Goal: Information Seeking & Learning: Compare options

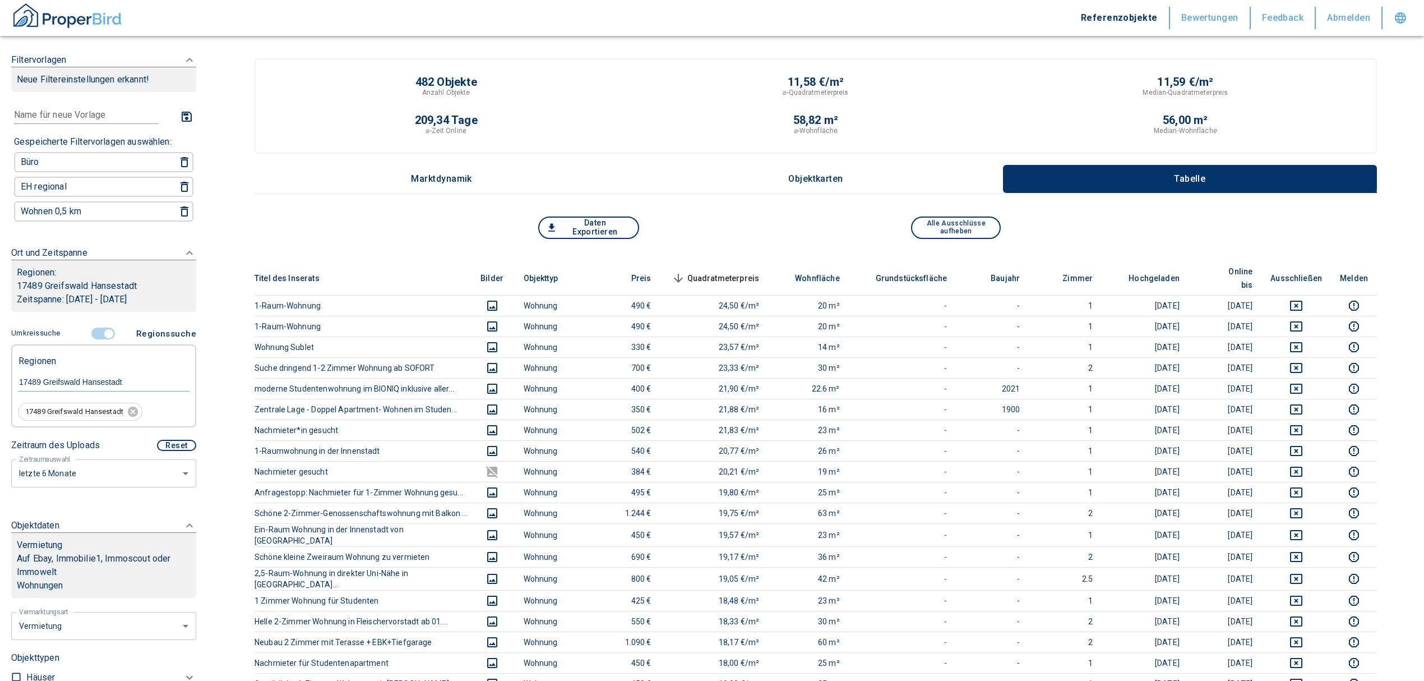
click at [123, 293] on p "Zeitspanne: [DATE] - [DATE]" at bounding box center [104, 299] width 174 height 13
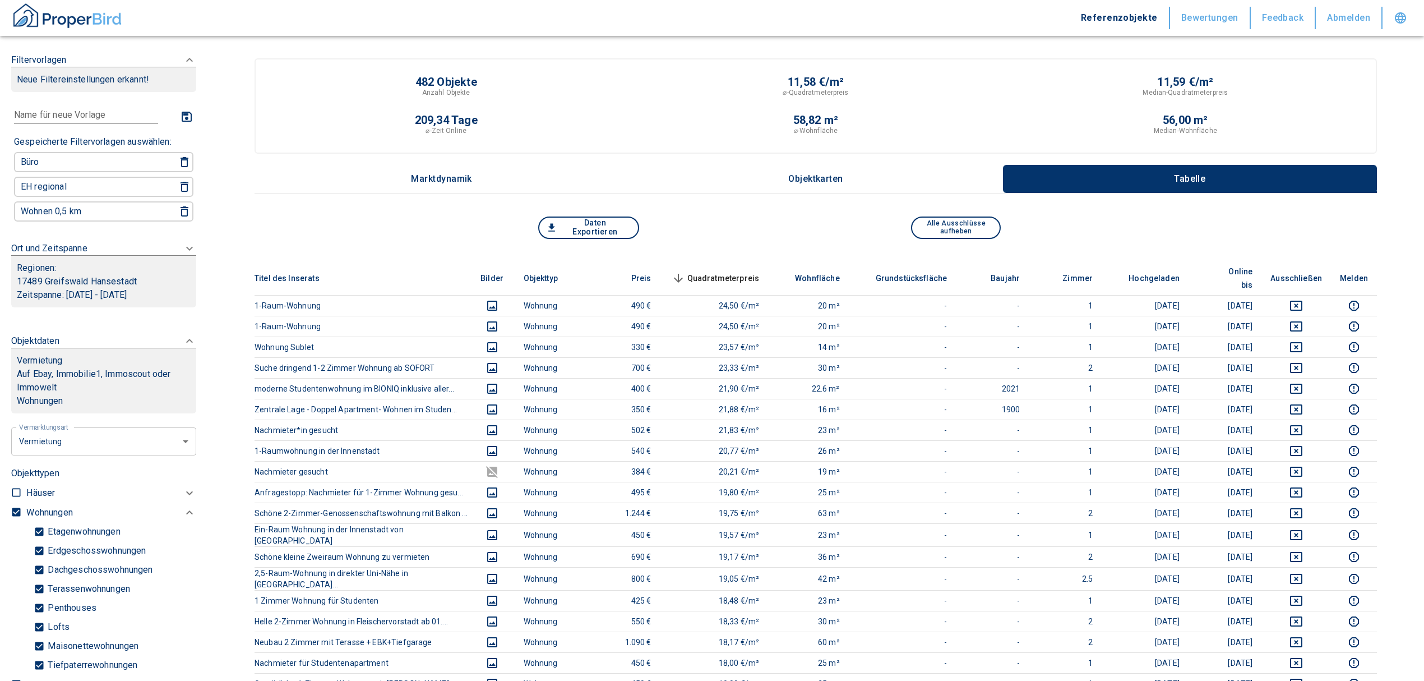
click at [123, 293] on p "Zeitspanne: [DATE] - [DATE]" at bounding box center [104, 294] width 174 height 13
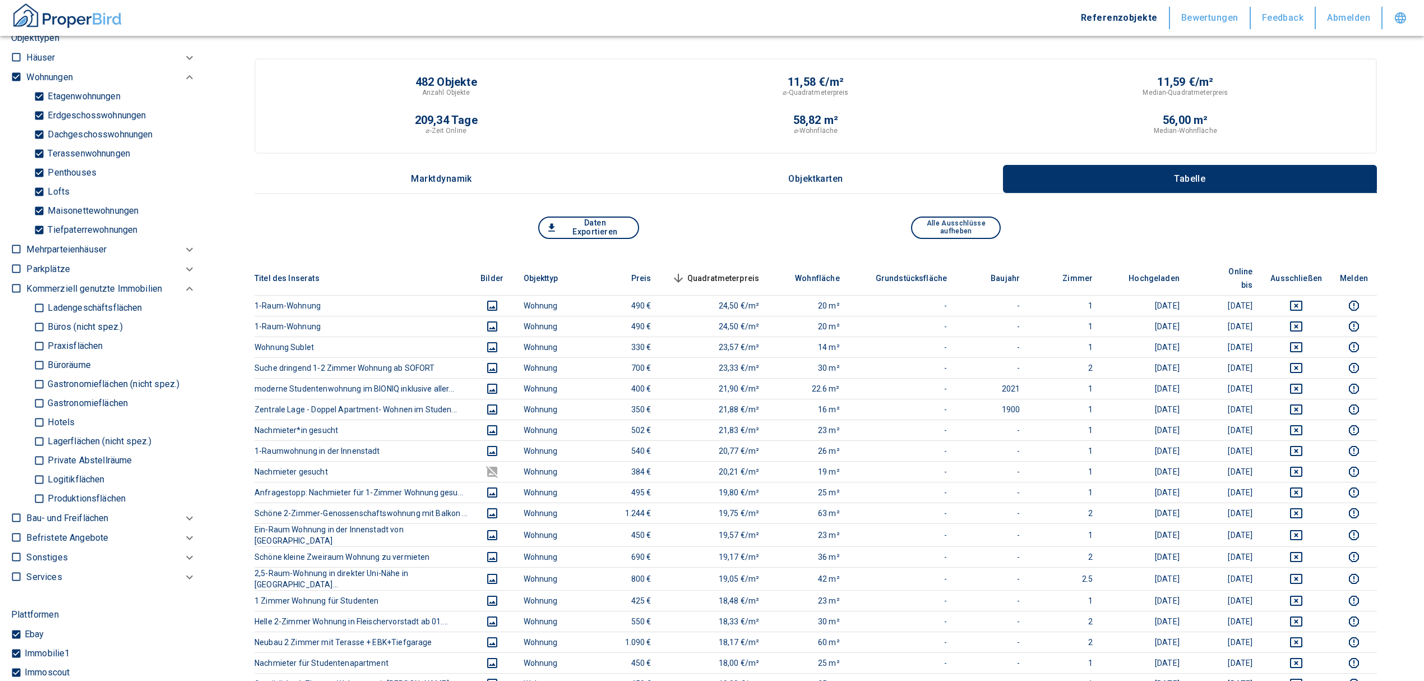
scroll to position [897, 0]
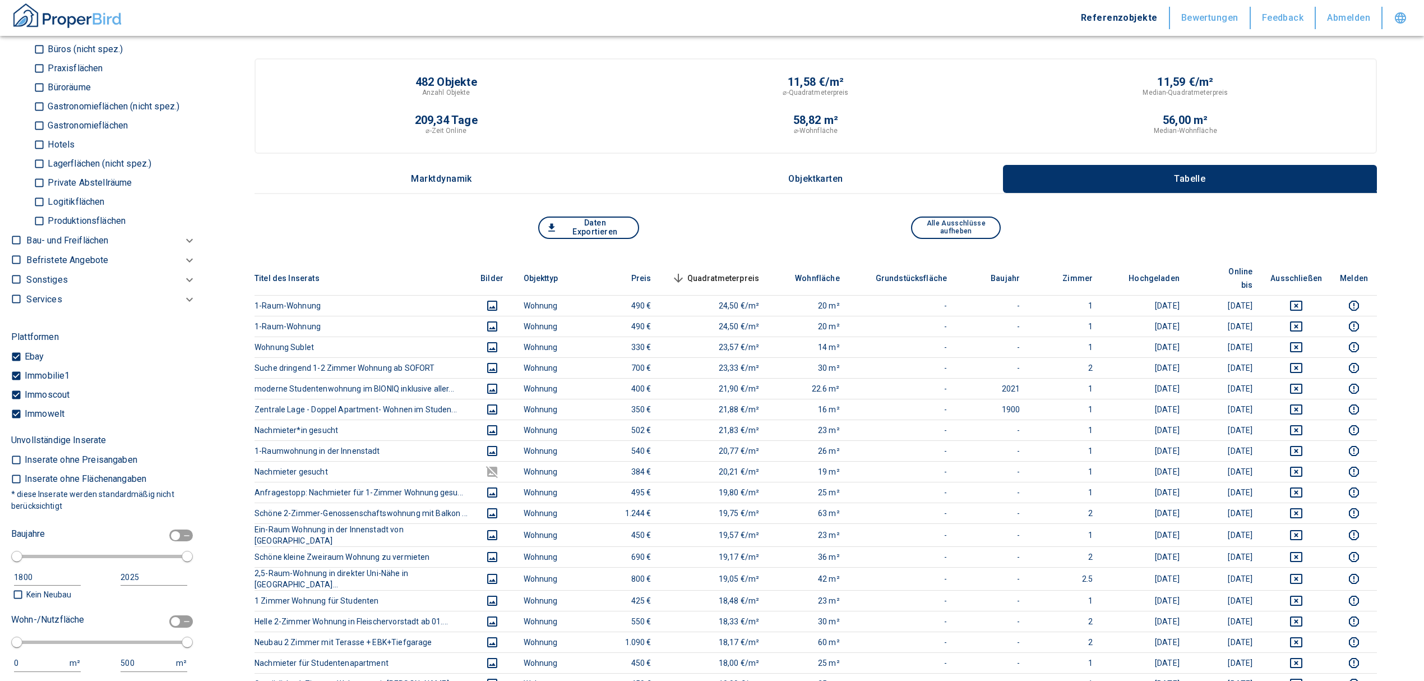
click at [17, 357] on input "Ebay" at bounding box center [16, 356] width 11 height 11
checkbox input "false"
type input "2020"
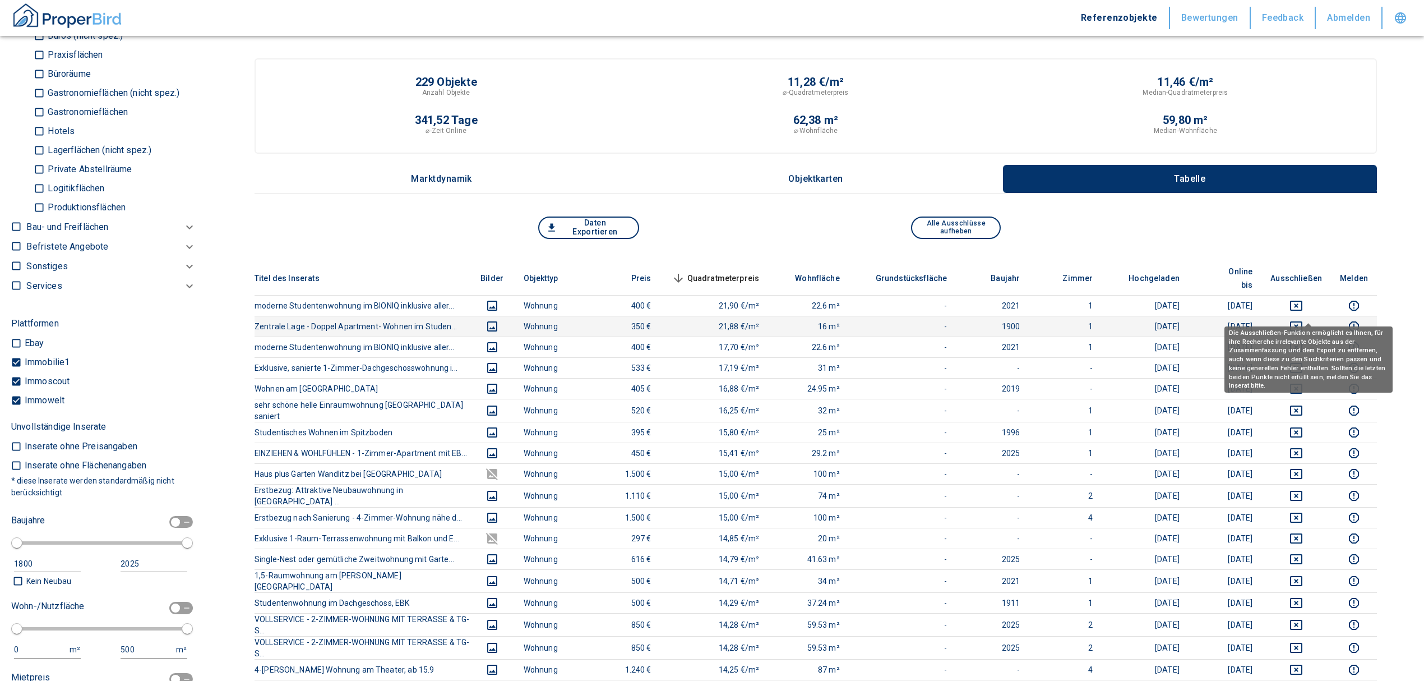
click at [1302, 321] on icon "deselect this listing" at bounding box center [1296, 326] width 12 height 10
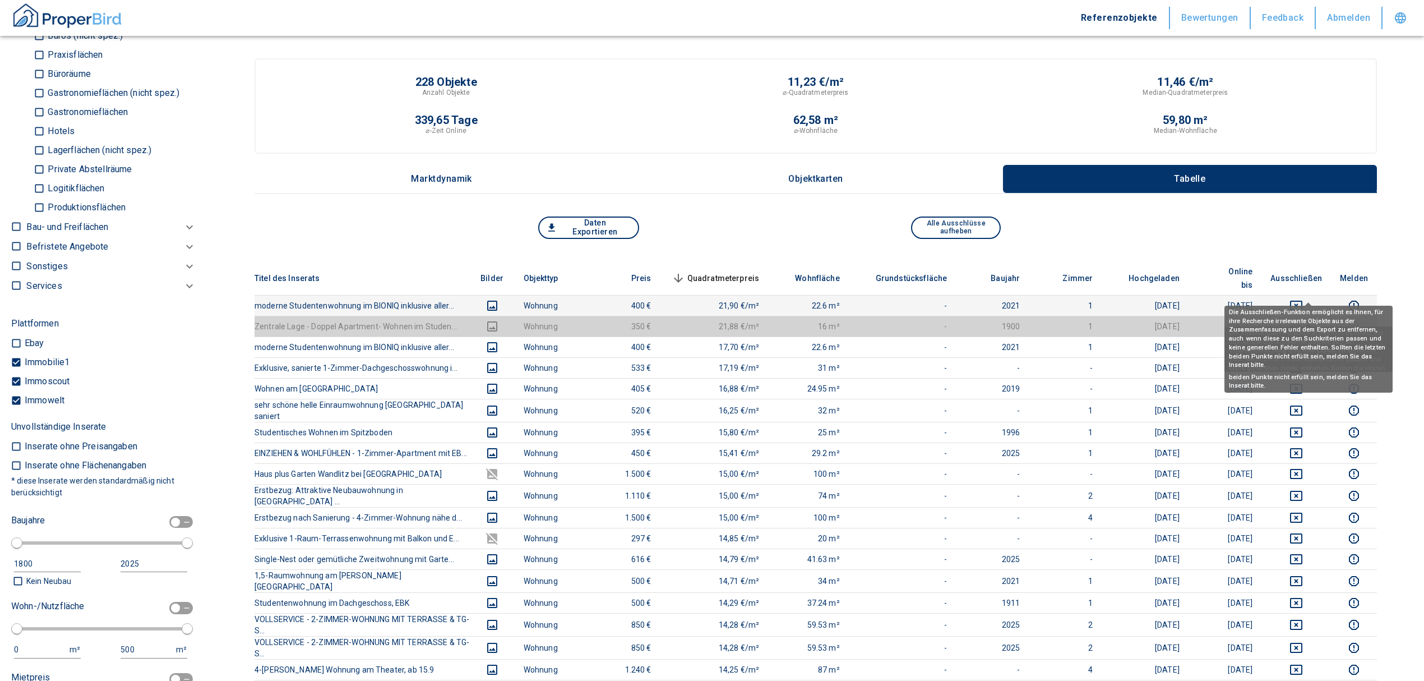
click at [1303, 299] on icon "deselect this listing" at bounding box center [1295, 305] width 13 height 13
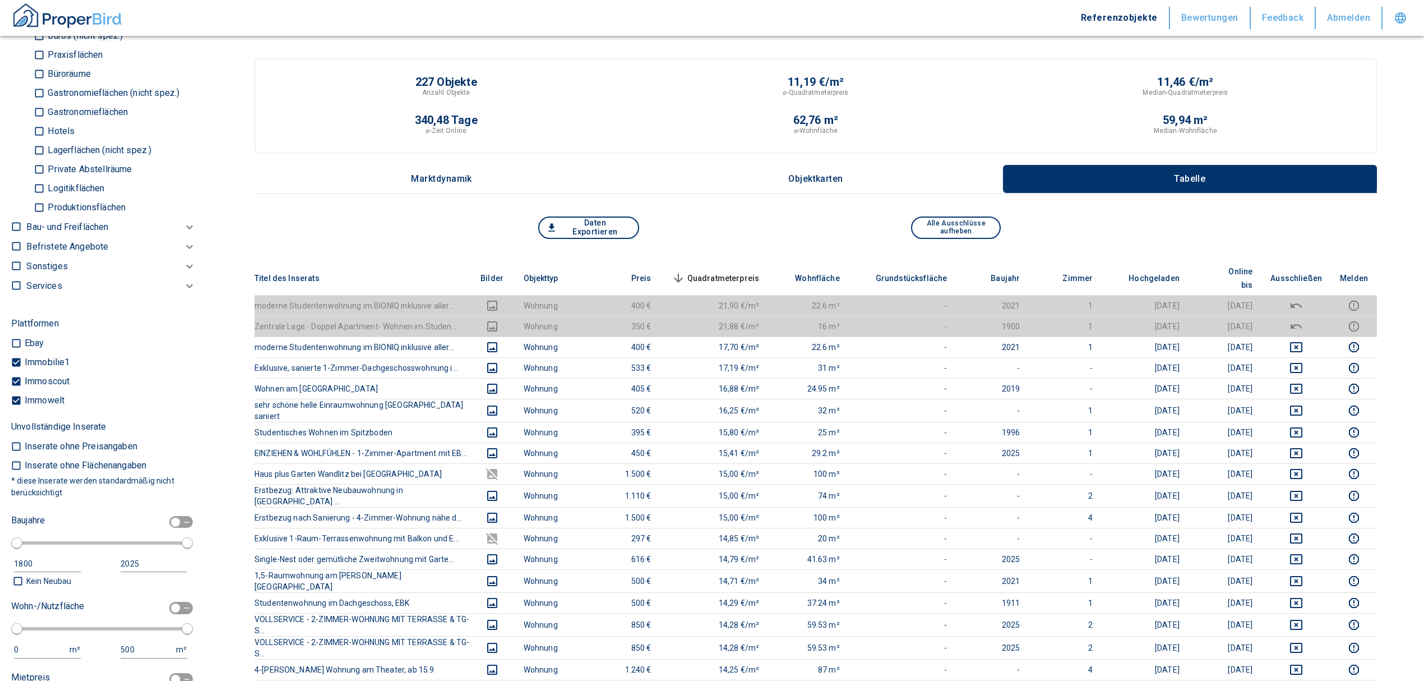
click at [760, 271] on span "Quadratmeterpreis sorted descending" at bounding box center [714, 277] width 90 height 13
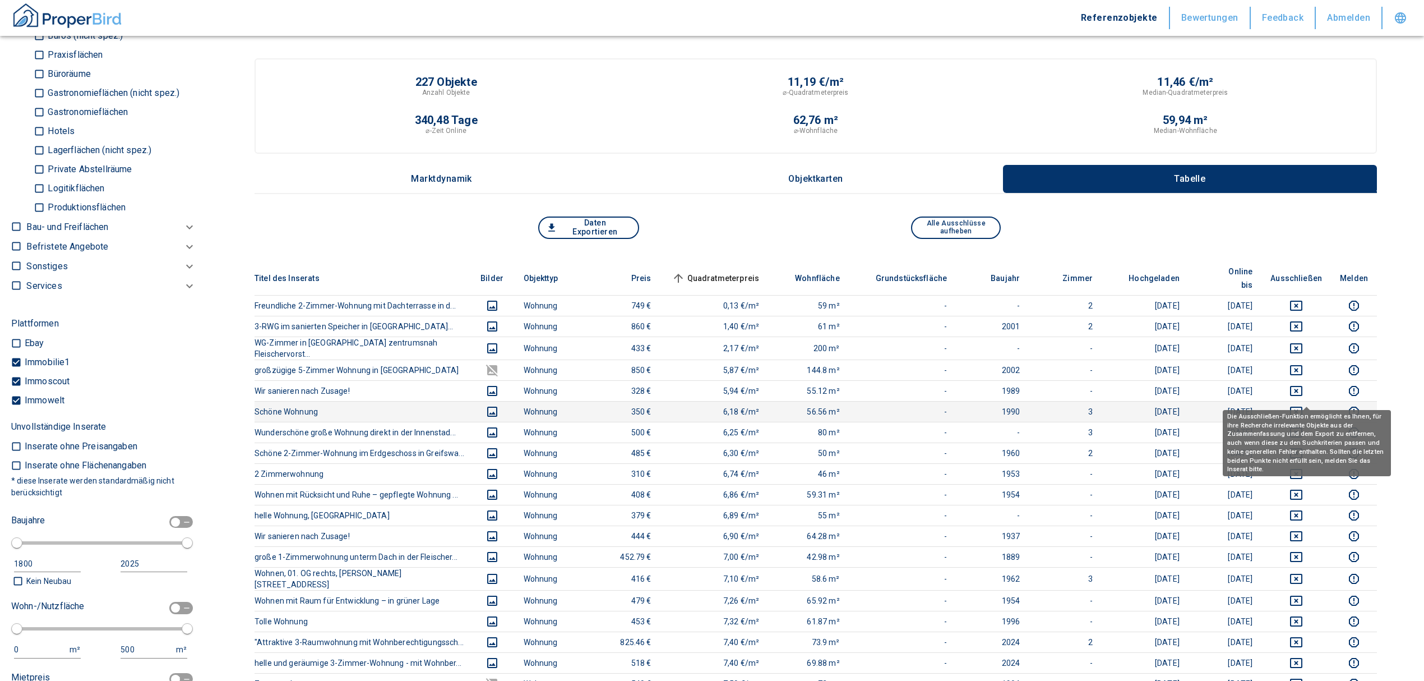
click at [1317, 405] on button "deselect this listing" at bounding box center [1296, 411] width 52 height 13
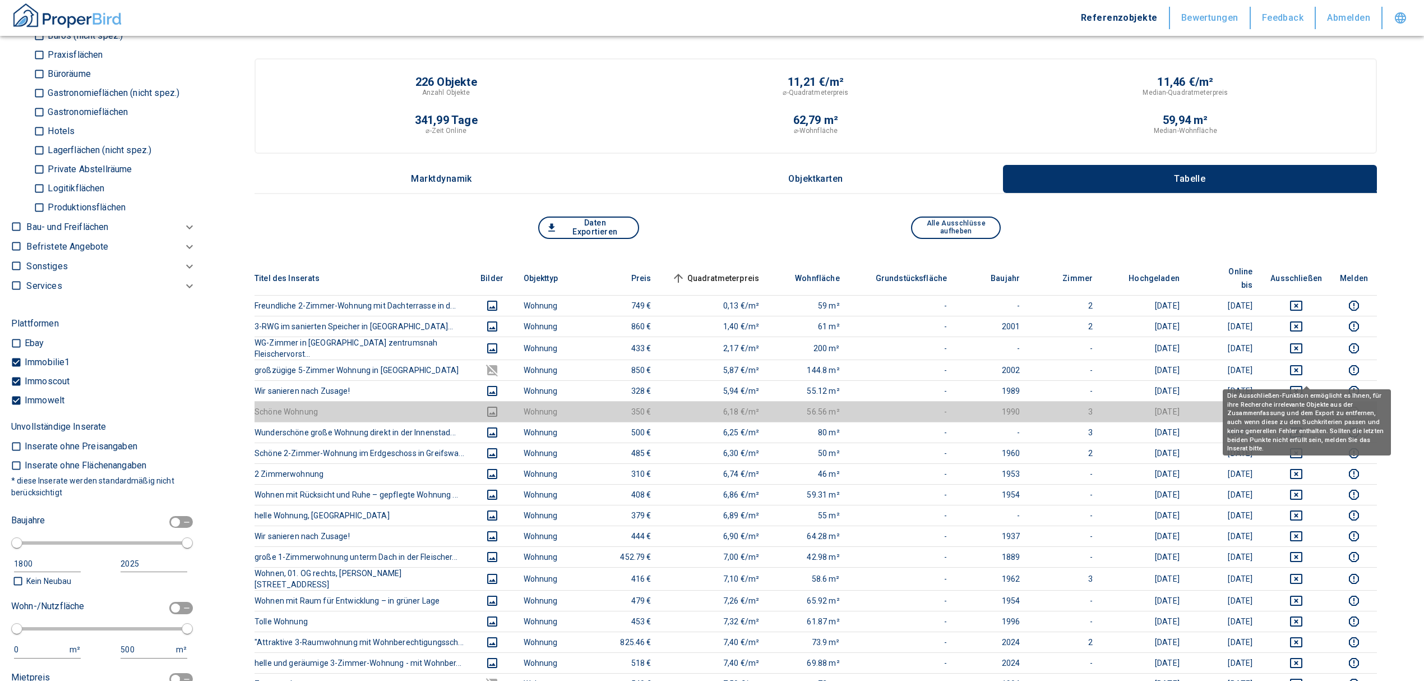
click at [1315, 386] on div "Die Ausschließen-Funktion ermöglicht es Ihnen, für ihre Recherche irrelevante O…" at bounding box center [1307, 418] width 168 height 74
click at [1303, 405] on icon "deselect this listing" at bounding box center [1295, 411] width 13 height 13
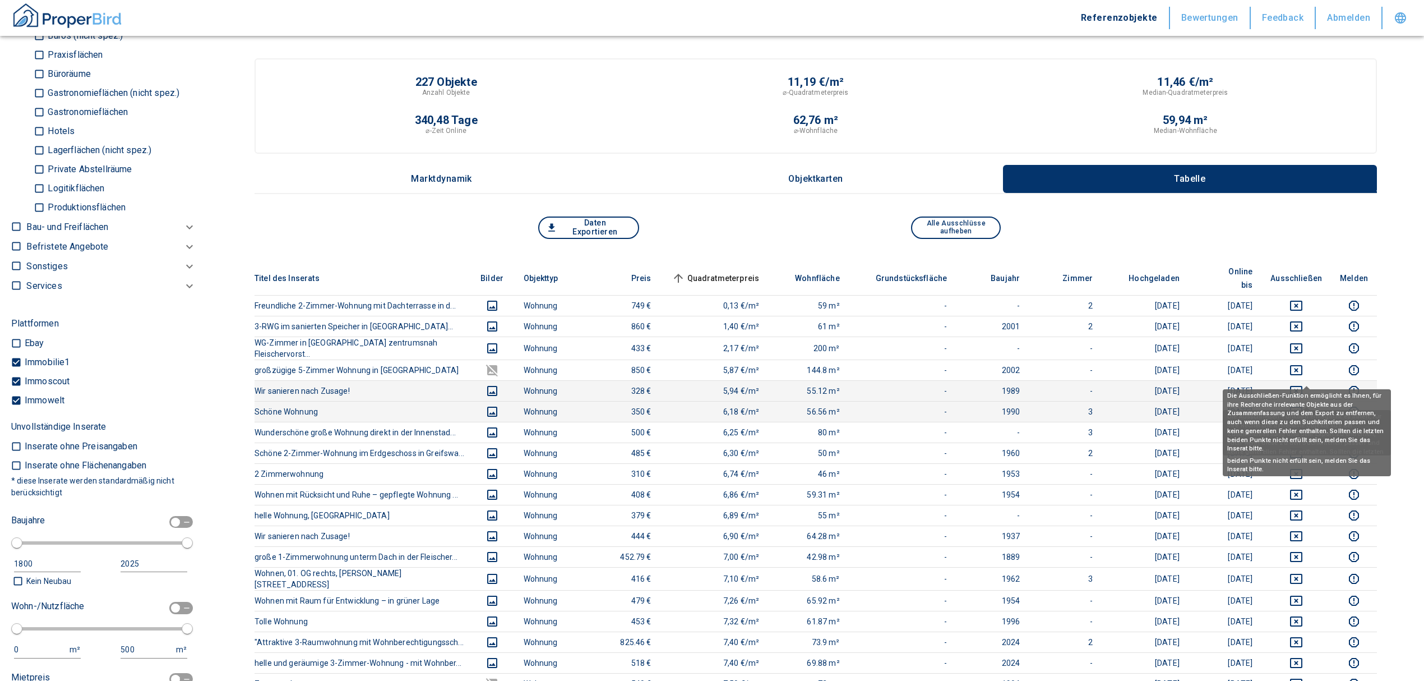
click at [1303, 384] on icon "deselect this listing" at bounding box center [1295, 390] width 13 height 13
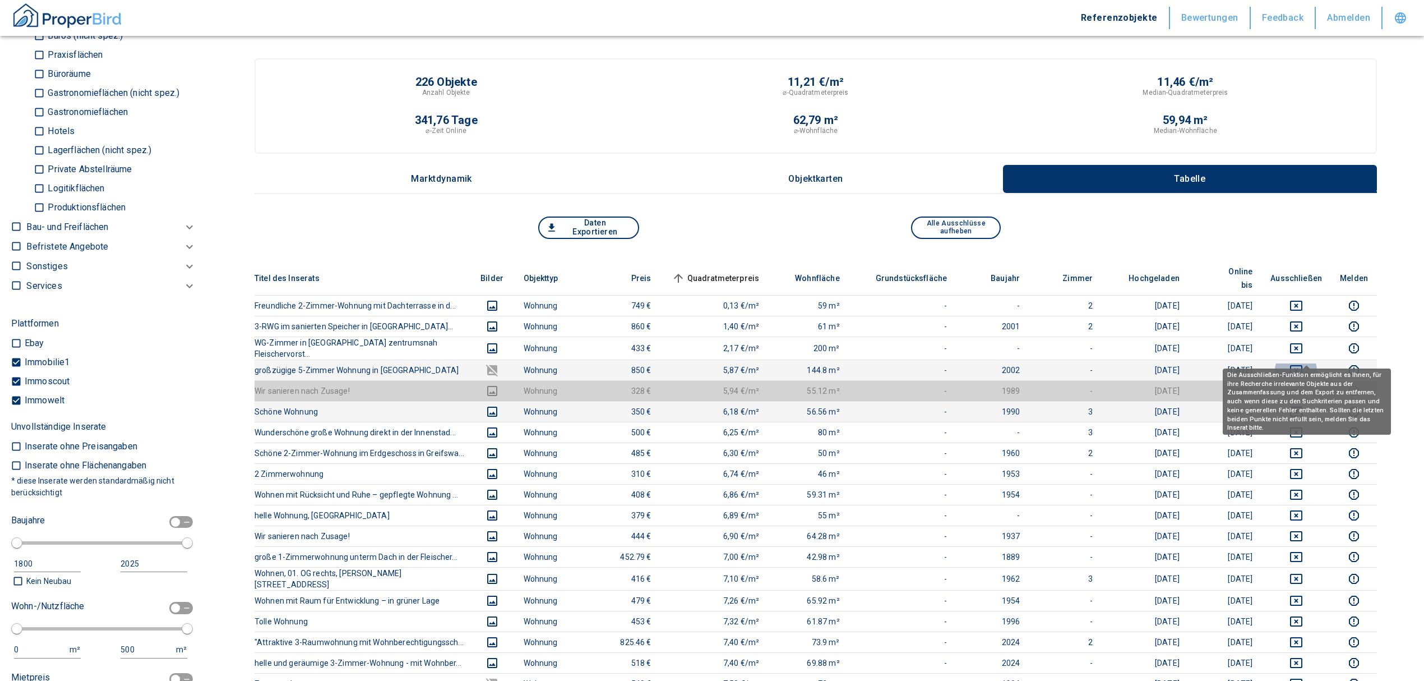
click at [1303, 363] on icon "deselect this listing" at bounding box center [1295, 369] width 13 height 13
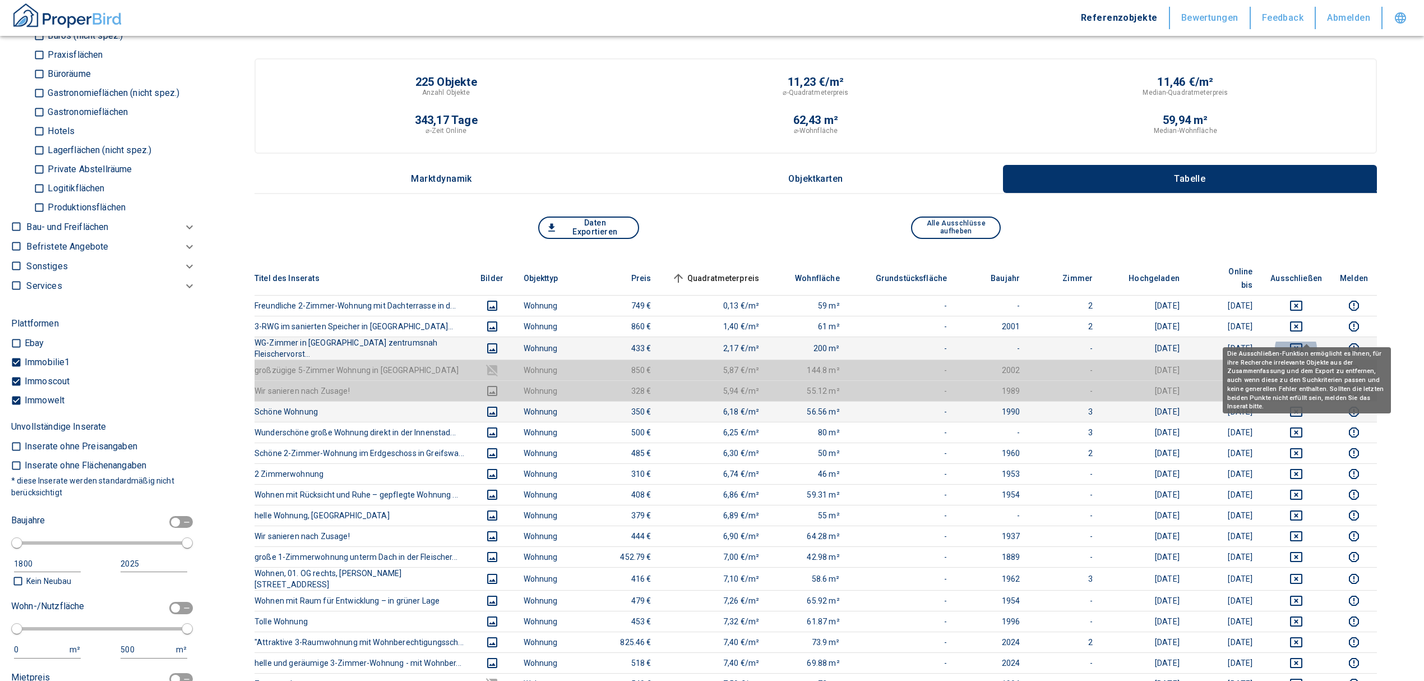
click at [1303, 341] on icon "deselect this listing" at bounding box center [1295, 347] width 13 height 13
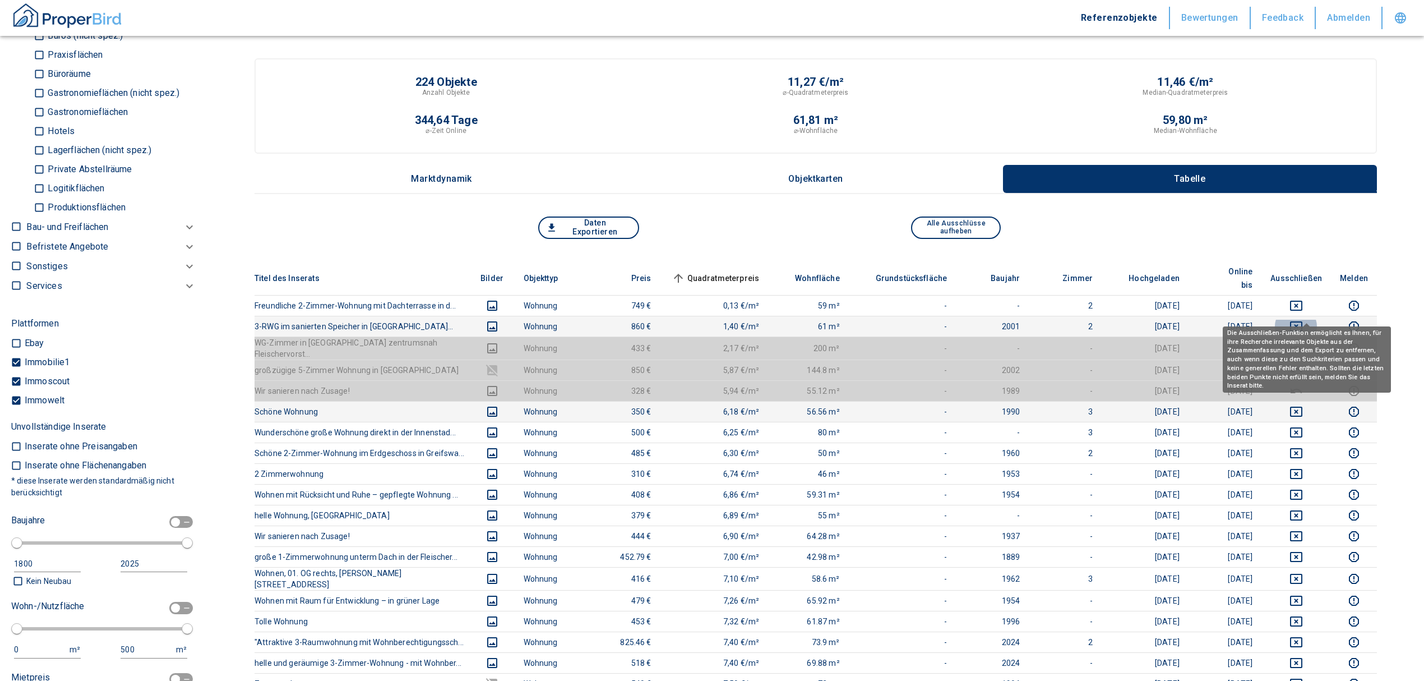
drag, startPoint x: 1310, startPoint y: 313, endPoint x: 1308, endPoint y: 297, distance: 15.9
click at [1303, 320] on icon "deselect this listing" at bounding box center [1295, 326] width 13 height 13
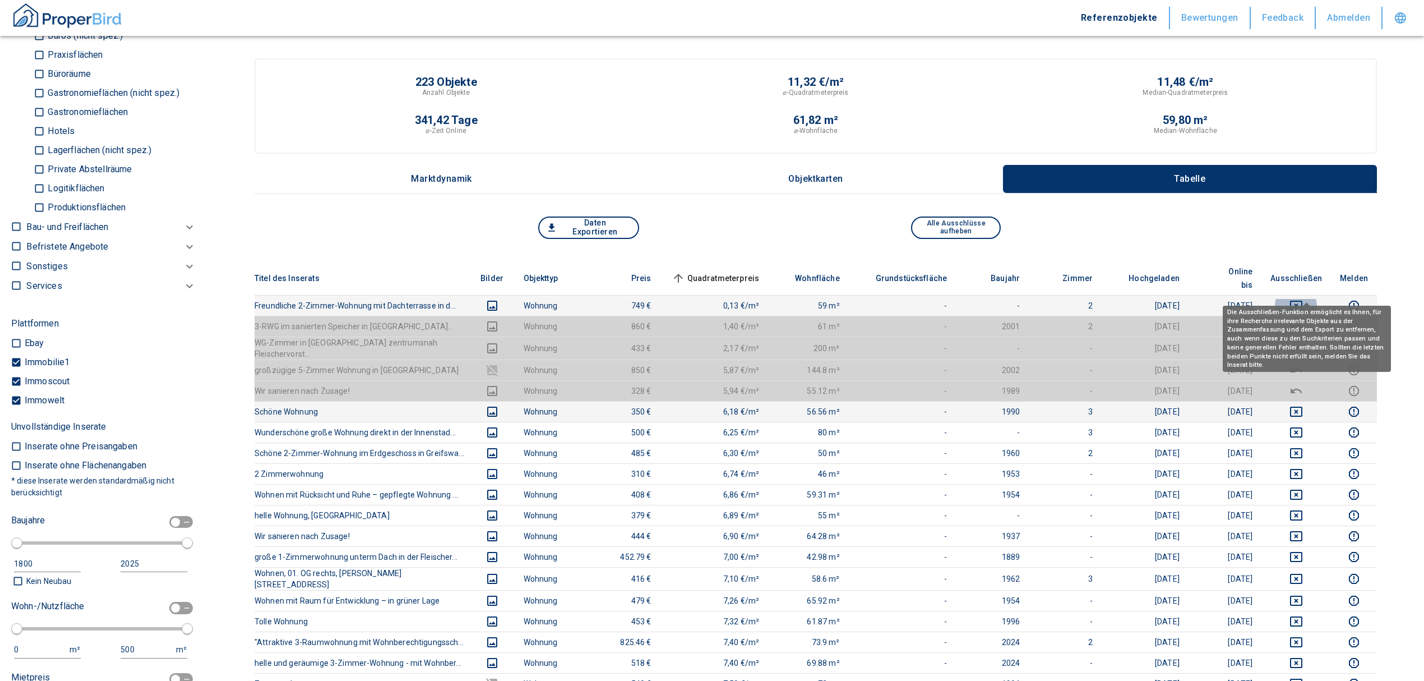
click at [1303, 299] on icon "deselect this listing" at bounding box center [1295, 305] width 13 height 13
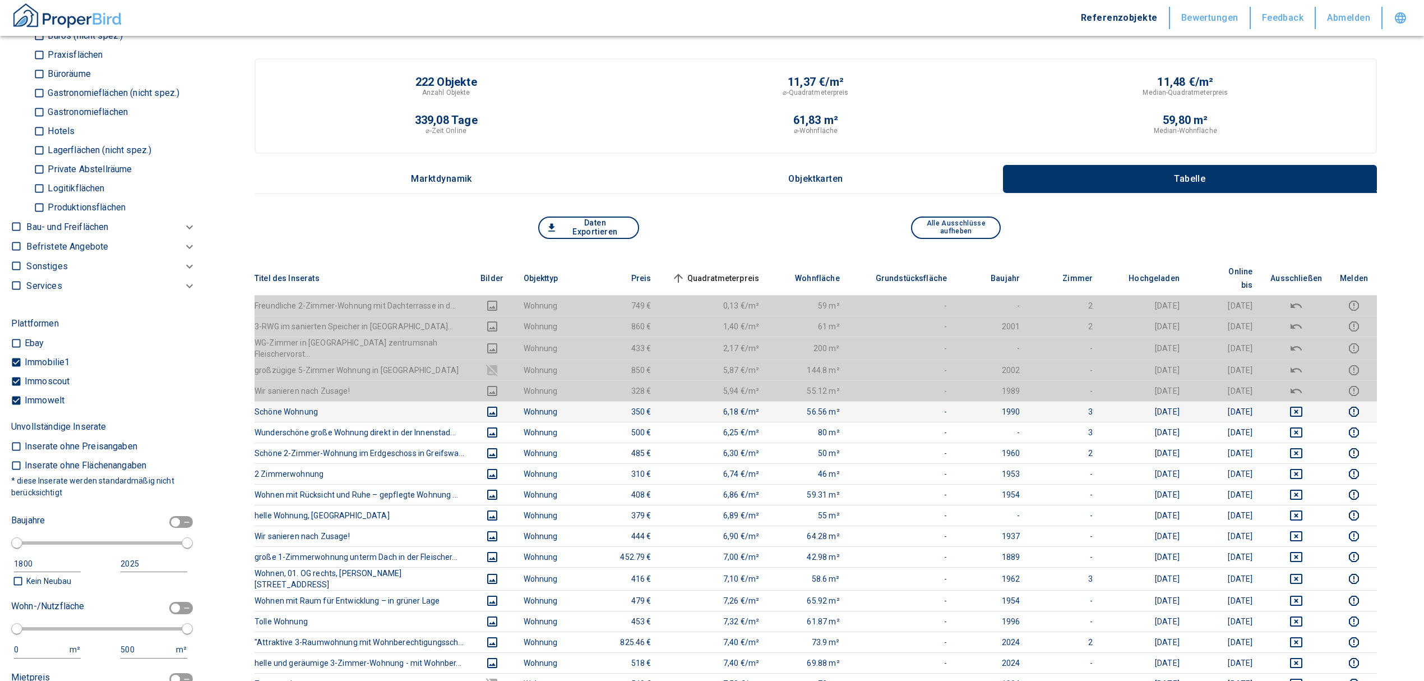
click at [736, 271] on span "Quadratmeterpreis sorted ascending" at bounding box center [714, 277] width 90 height 13
